Goal: Information Seeking & Learning: Learn about a topic

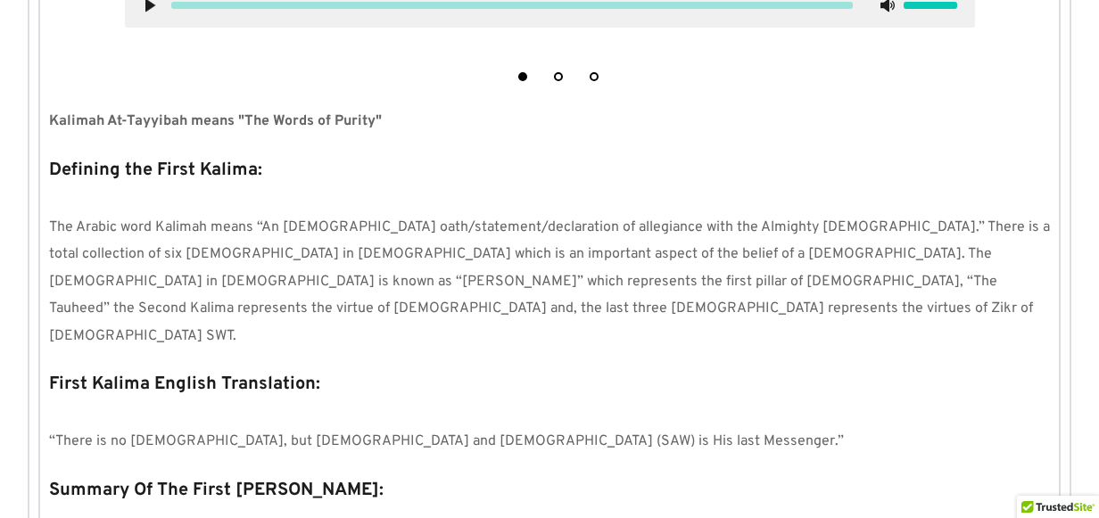
scroll to position [714, 0]
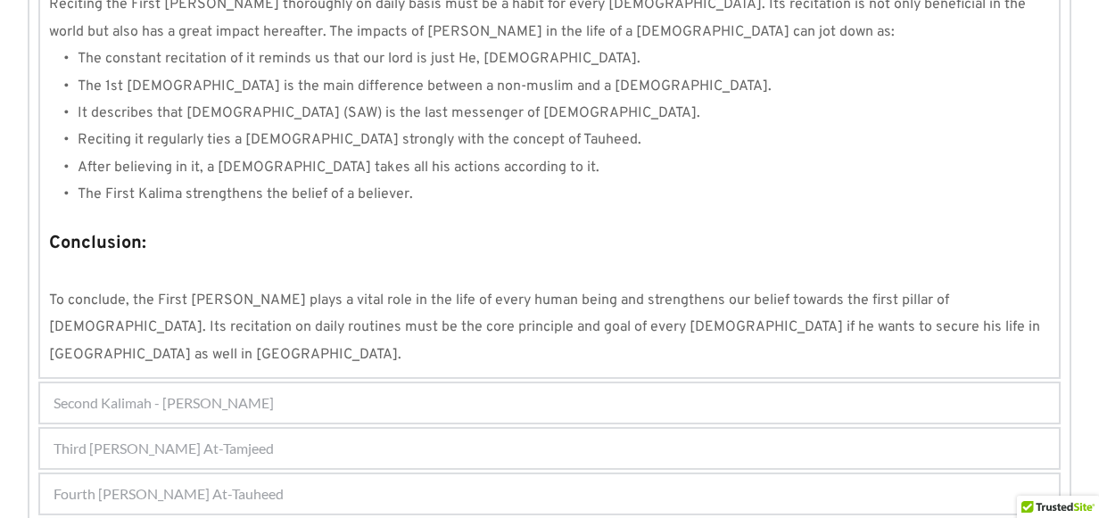
scroll to position [1776, 0]
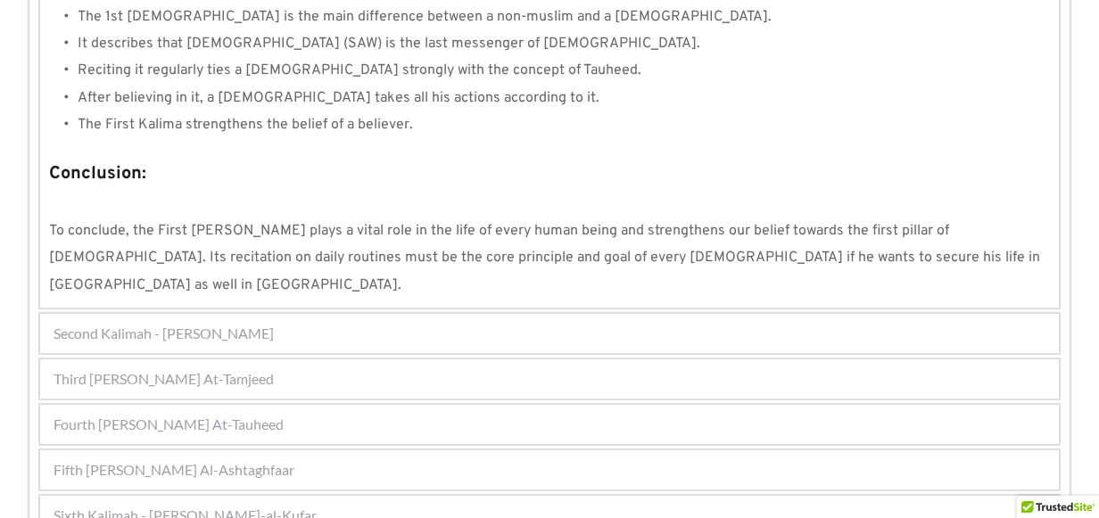
click at [221, 369] on span "Third [PERSON_NAME] At-Tamjeed" at bounding box center [164, 379] width 220 height 21
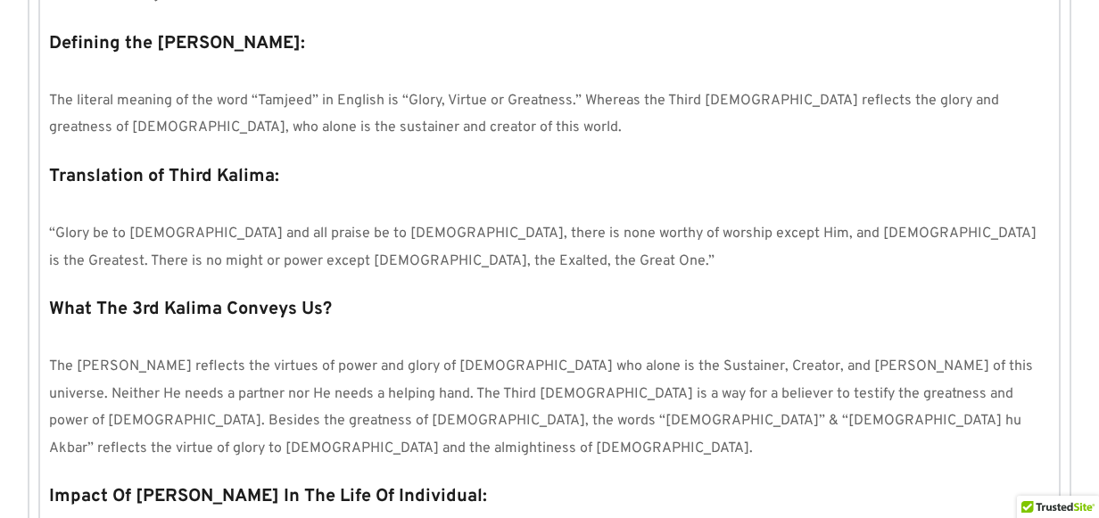
scroll to position [970, 0]
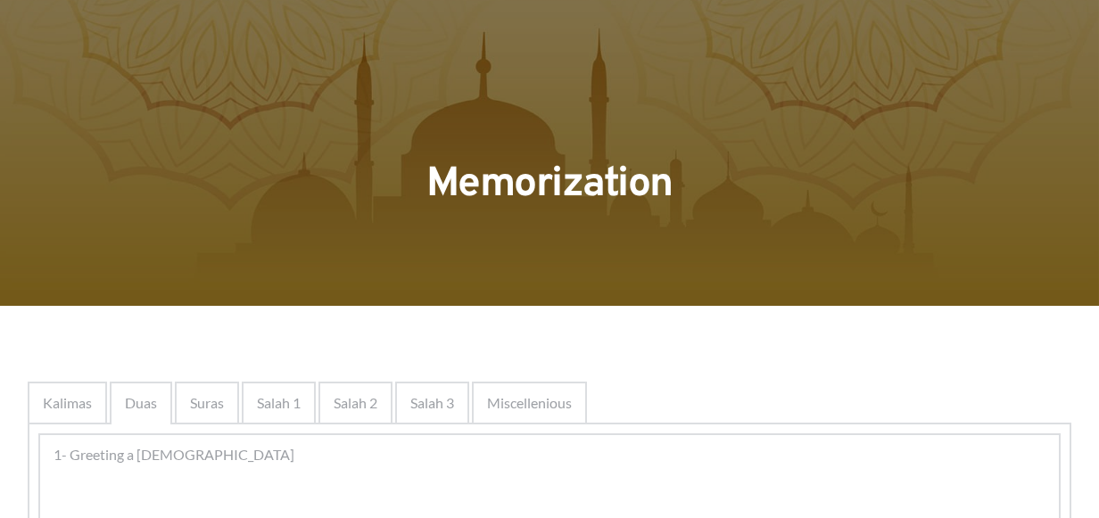
click at [183, 304] on div at bounding box center [549, 153] width 1099 height 306
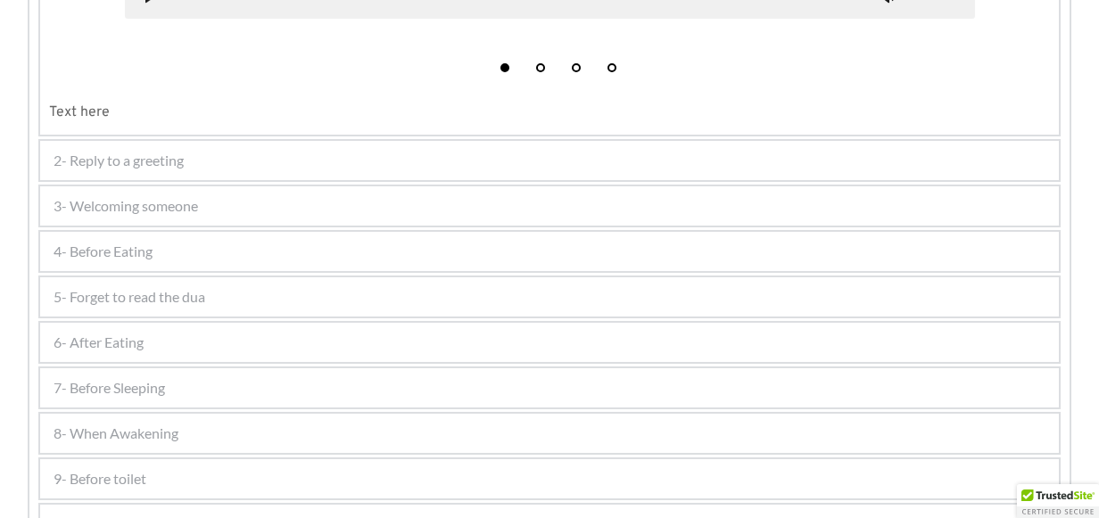
scroll to position [924, 0]
click at [168, 333] on div "6- After Eating" at bounding box center [549, 341] width 1019 height 39
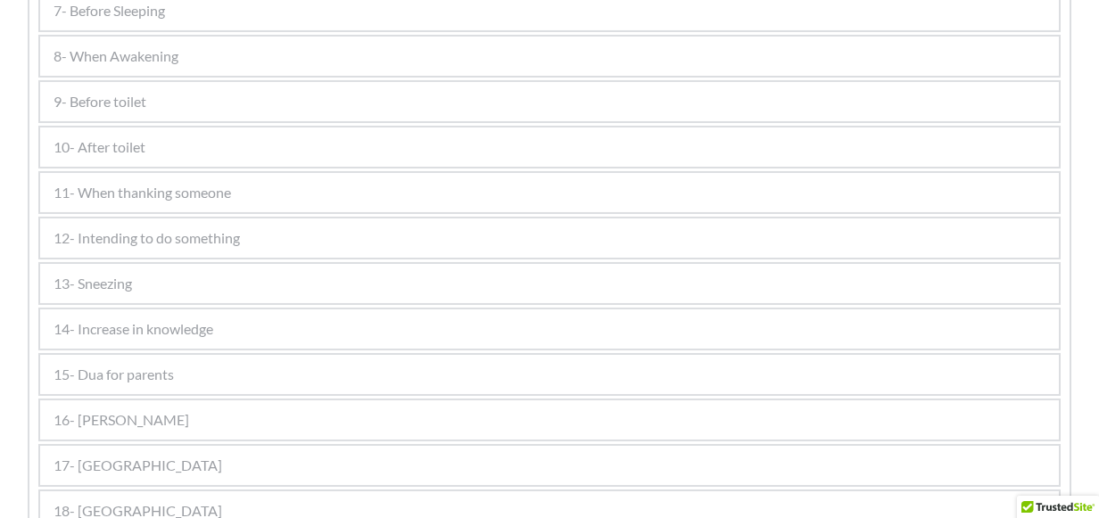
scroll to position [1586, 0]
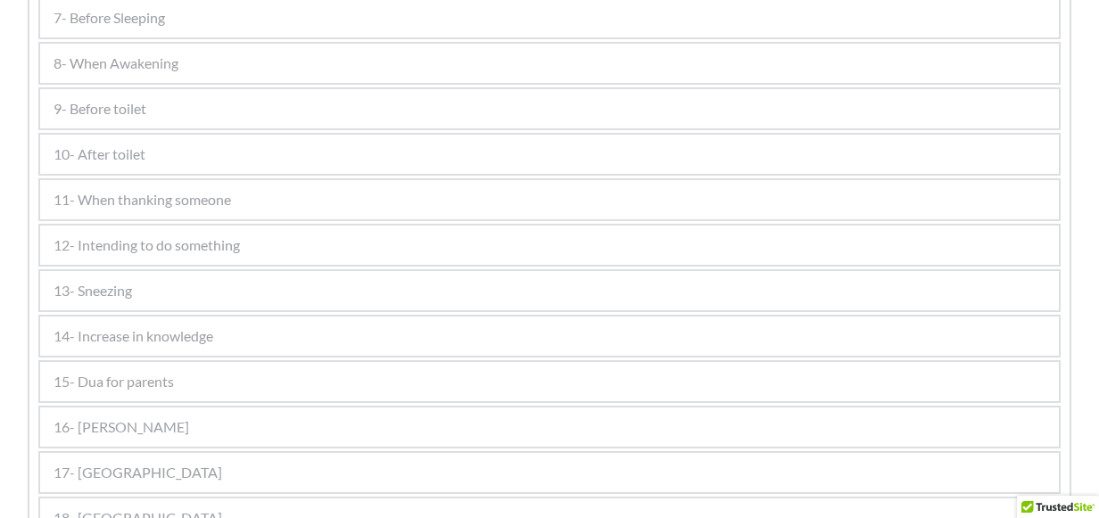
click at [148, 113] on div "9- Before toilet" at bounding box center [549, 108] width 1019 height 39
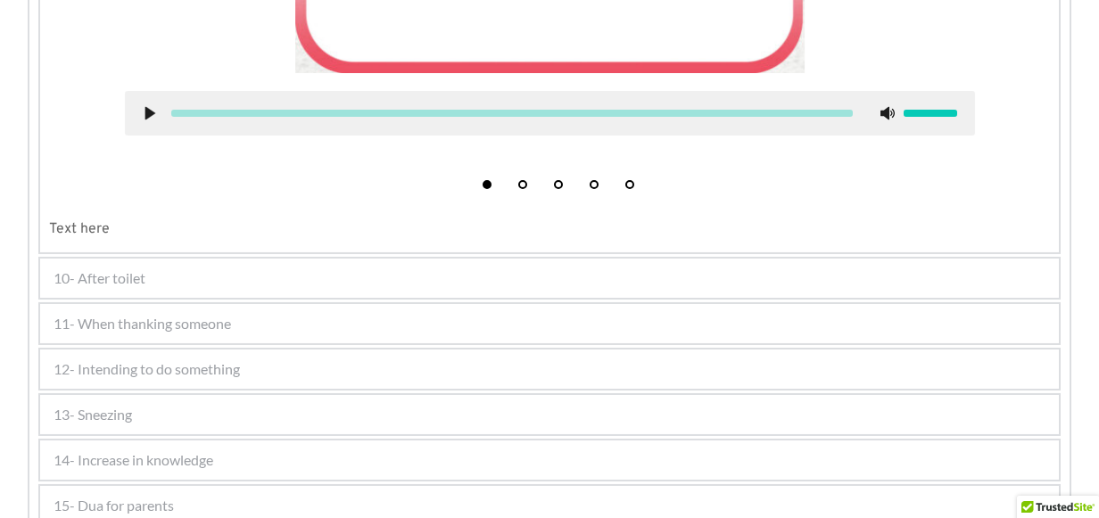
scroll to position [1121, 0]
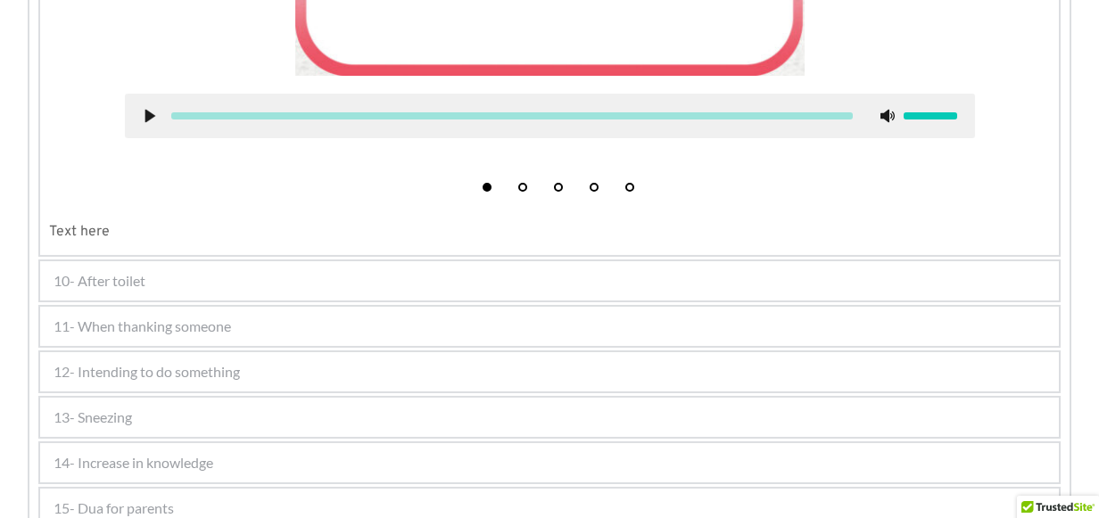
click at [180, 284] on div "10- After toilet" at bounding box center [549, 280] width 1019 height 39
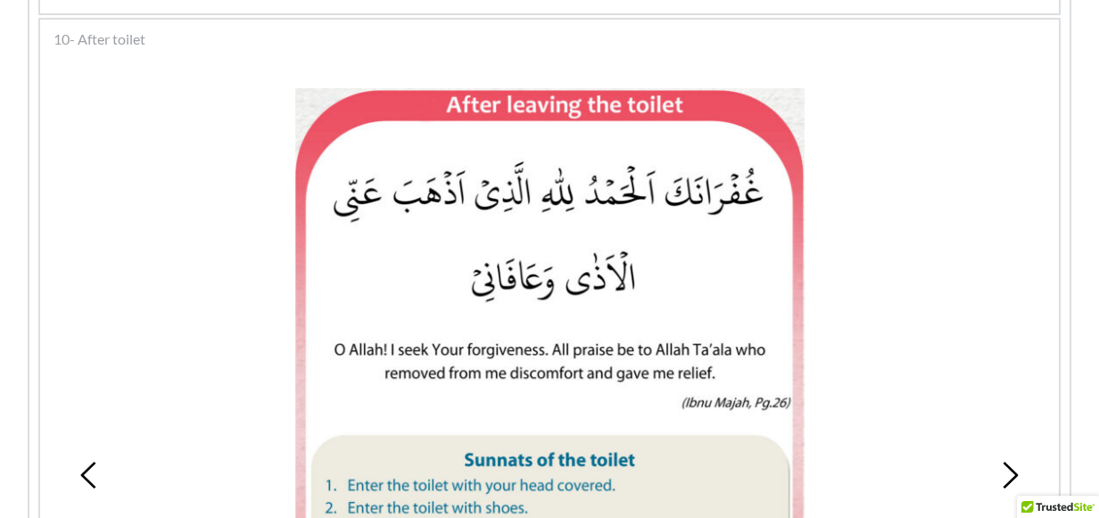
scroll to position [828, 0]
